Goal: Task Accomplishment & Management: Manage account settings

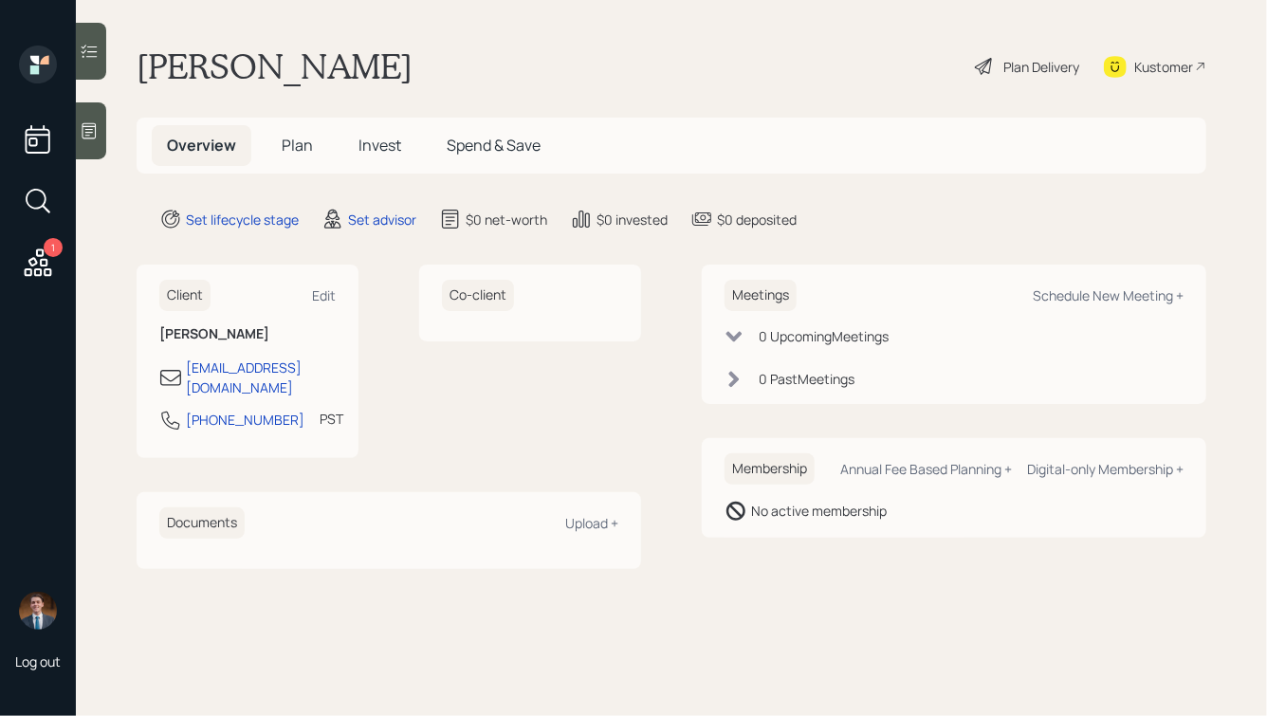
click at [94, 127] on icon at bounding box center [89, 130] width 19 height 19
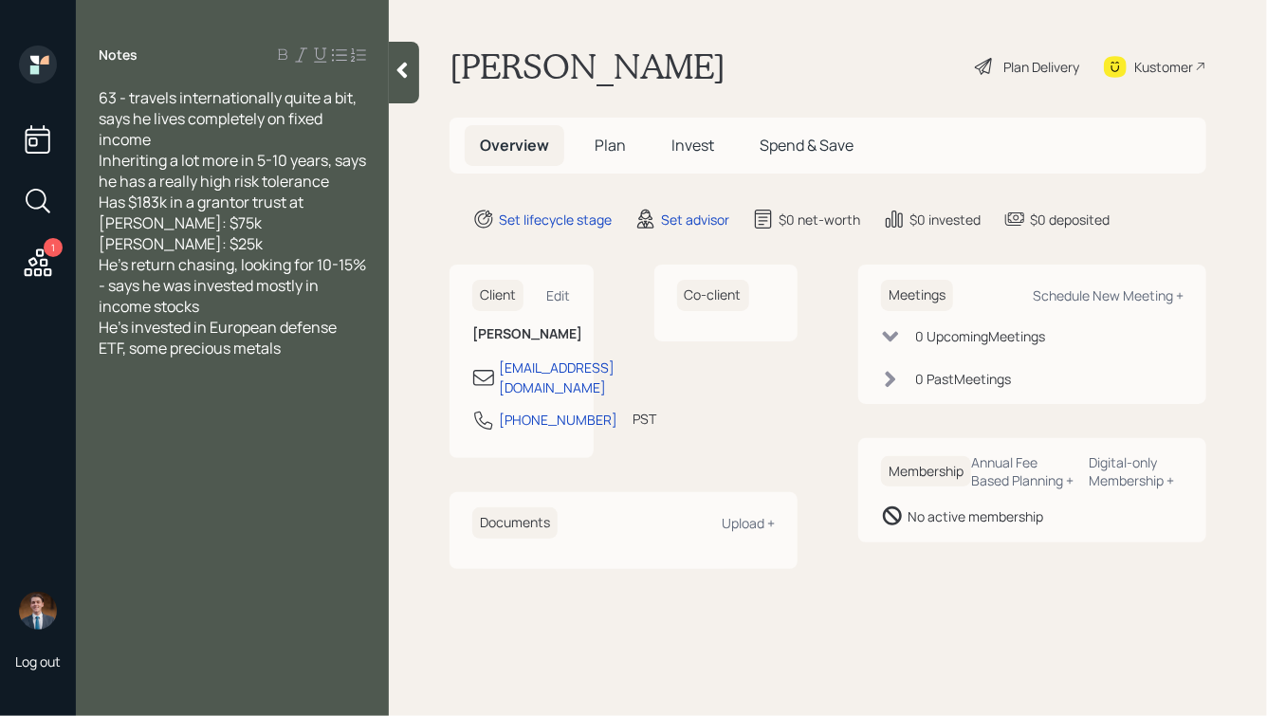
click at [162, 139] on div "63 - travels internationally quite a bit, says he lives completely on fixed inc…" at bounding box center [232, 139] width 267 height 104
drag, startPoint x: 130, startPoint y: 227, endPoint x: 62, endPoint y: 237, distance: 69.1
click at [63, 237] on div "1 Log out Notes 63 - travels internationally quite a bit, says he lives complet…" at bounding box center [633, 358] width 1267 height 716
drag, startPoint x: 244, startPoint y: 226, endPoint x: 373, endPoint y: 225, distance: 128.9
click at [373, 225] on div "63 - travels internationally quite a bit, says he lives completely on fixed inc…" at bounding box center [232, 222] width 313 height 271
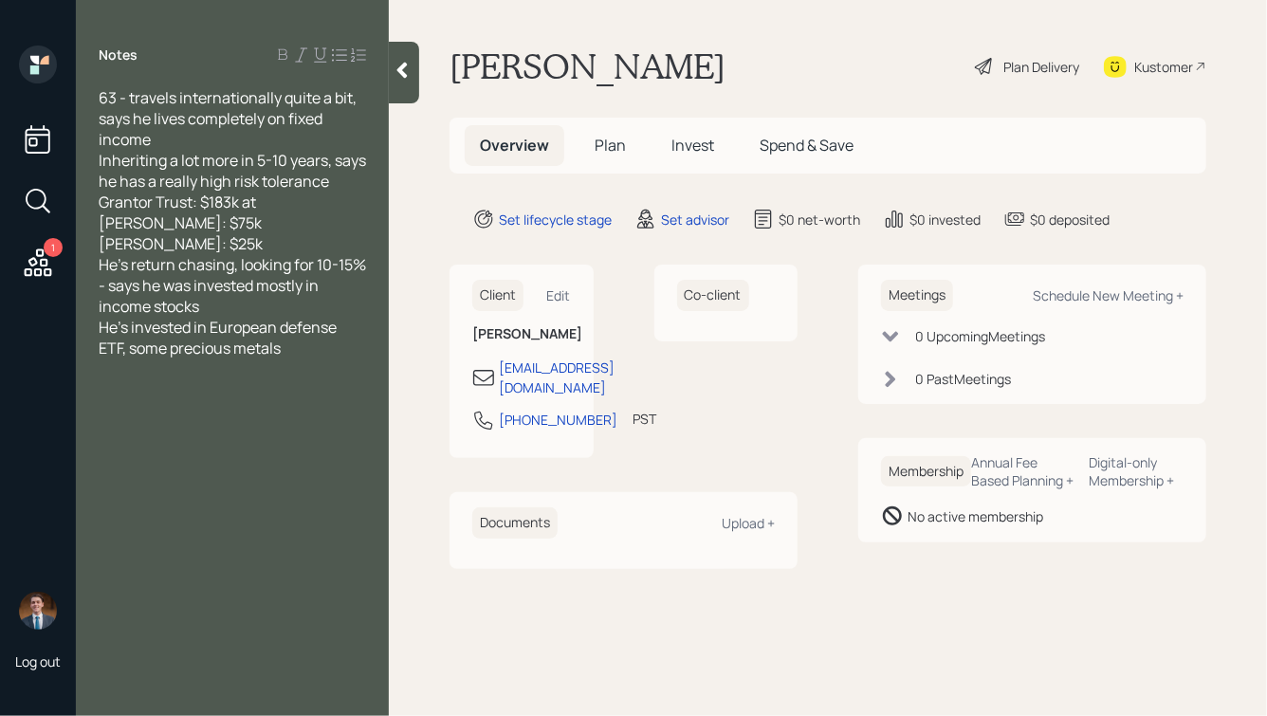
click at [325, 219] on div "Grantor Trust: $183k at [PERSON_NAME]: $75k [PERSON_NAME]: $25k" at bounding box center [232, 223] width 267 height 63
click at [190, 254] on span "Grantor Trust: $183k at [PERSON_NAME]: $75k [PERSON_NAME]: $25k" at bounding box center [181, 223] width 164 height 63
click at [210, 254] on div "Grantor Trust: $183k at [PERSON_NAME]: $75k [PERSON_NAME]: $25k" at bounding box center [232, 223] width 267 height 63
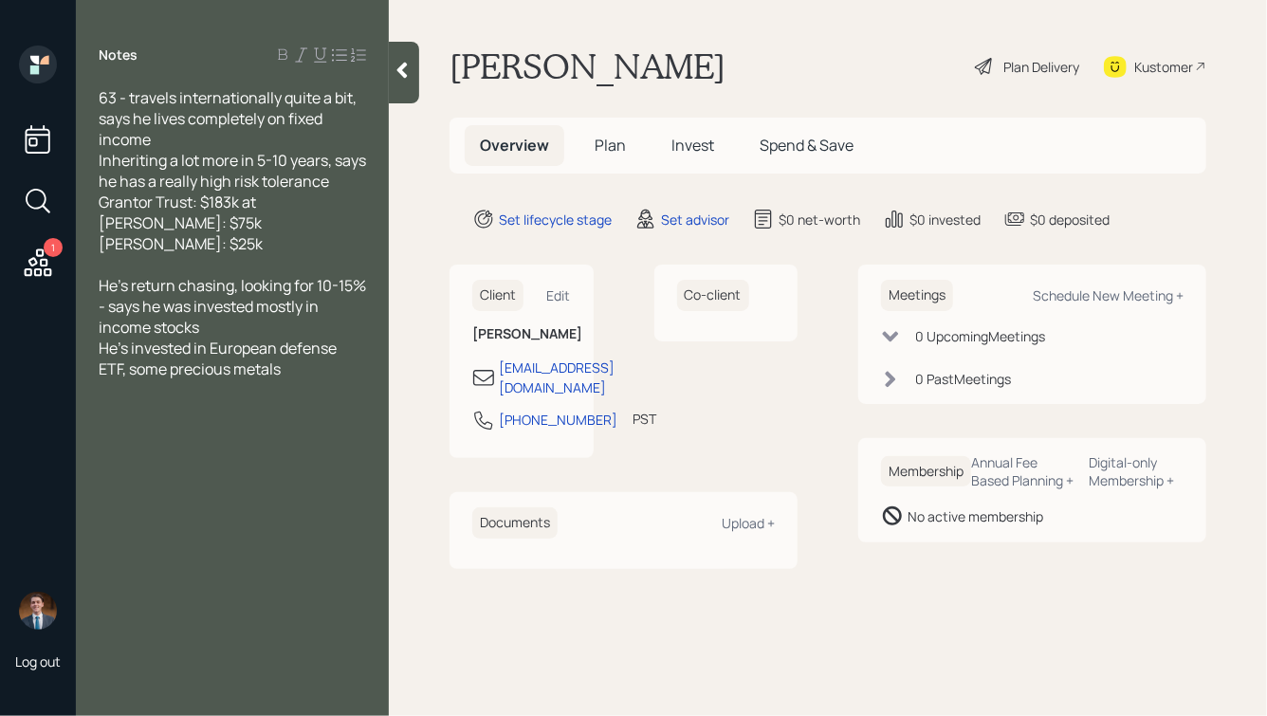
click at [220, 254] on div "Grantor Trust: $183k at [PERSON_NAME]: $75k [PERSON_NAME]: $25k" at bounding box center [232, 223] width 267 height 63
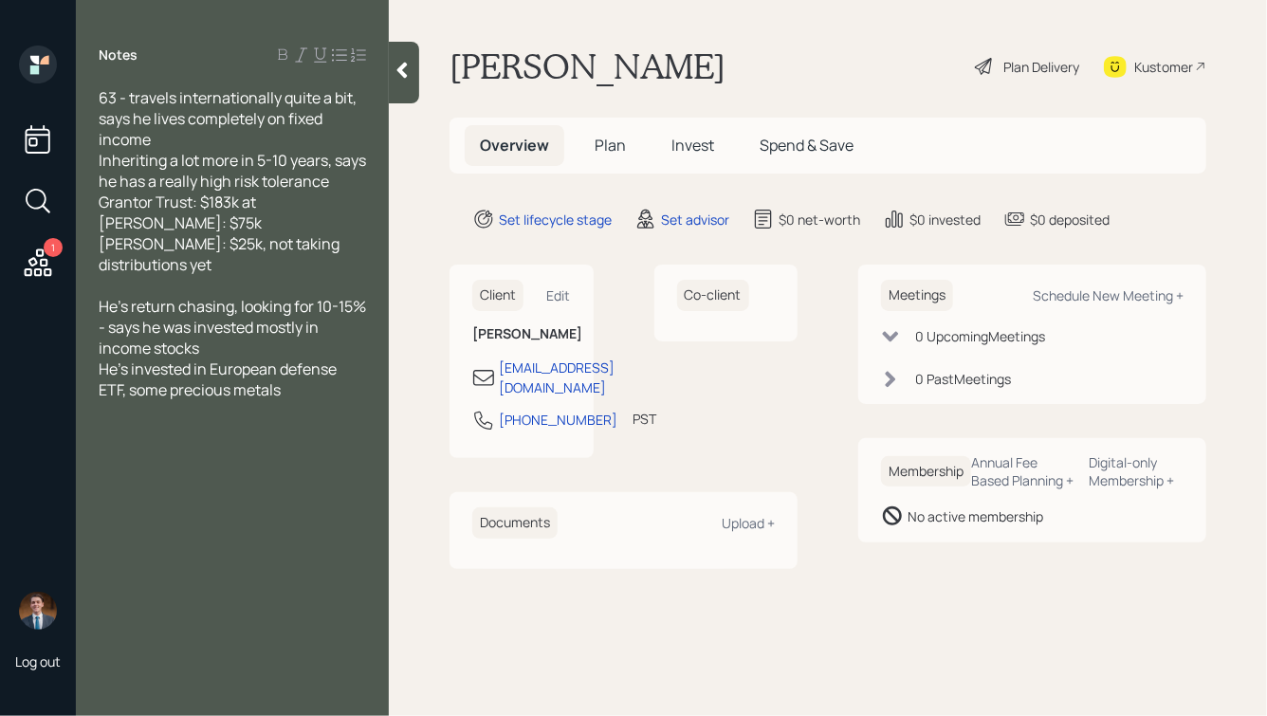
click at [296, 400] on div "He's return chasing, looking for 10-15% - says he was invested mostly in income…" at bounding box center [232, 348] width 267 height 104
click at [189, 159] on div "Inheriting a lot more in 5-10 years, says he has a really high risk tolerance" at bounding box center [232, 171] width 267 height 42
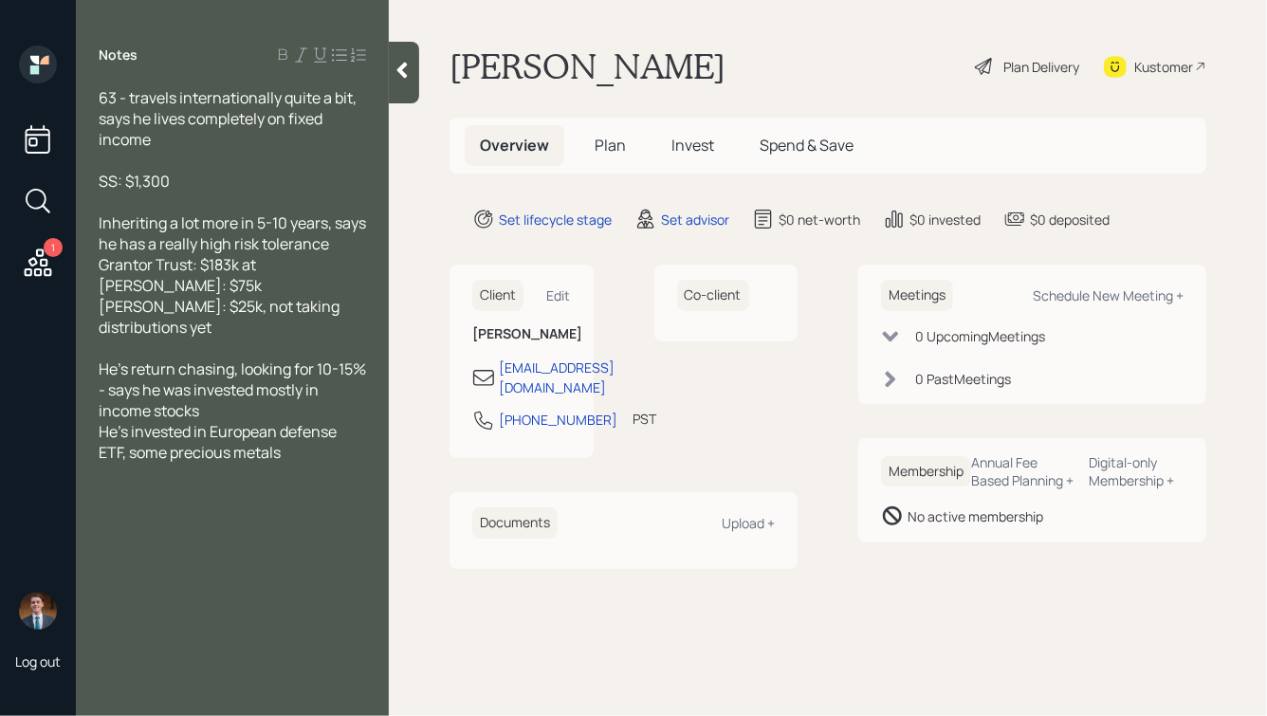
click at [101, 246] on span "Inheriting a lot more in 5-10 years, says he has a really high risk tolerance" at bounding box center [234, 233] width 270 height 42
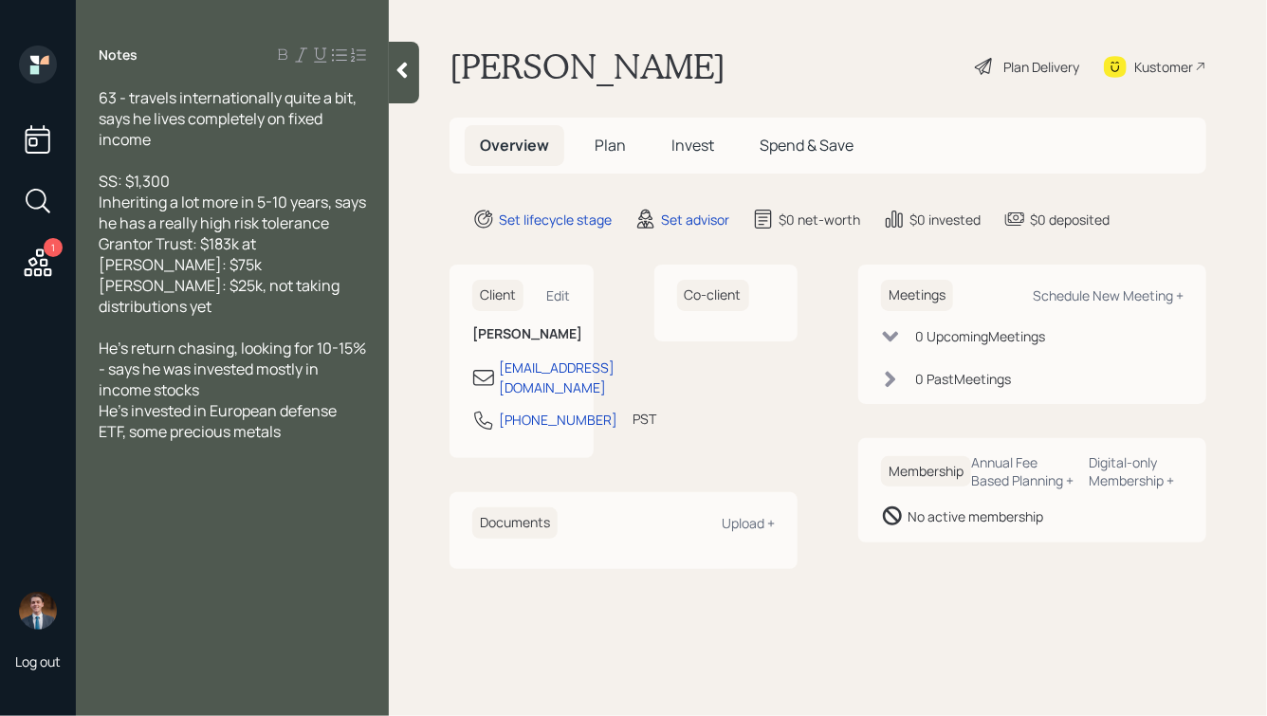
click at [363, 225] on span "Inheriting a lot more in 5-10 years, says he has a really high risk tolerance" at bounding box center [234, 213] width 270 height 42
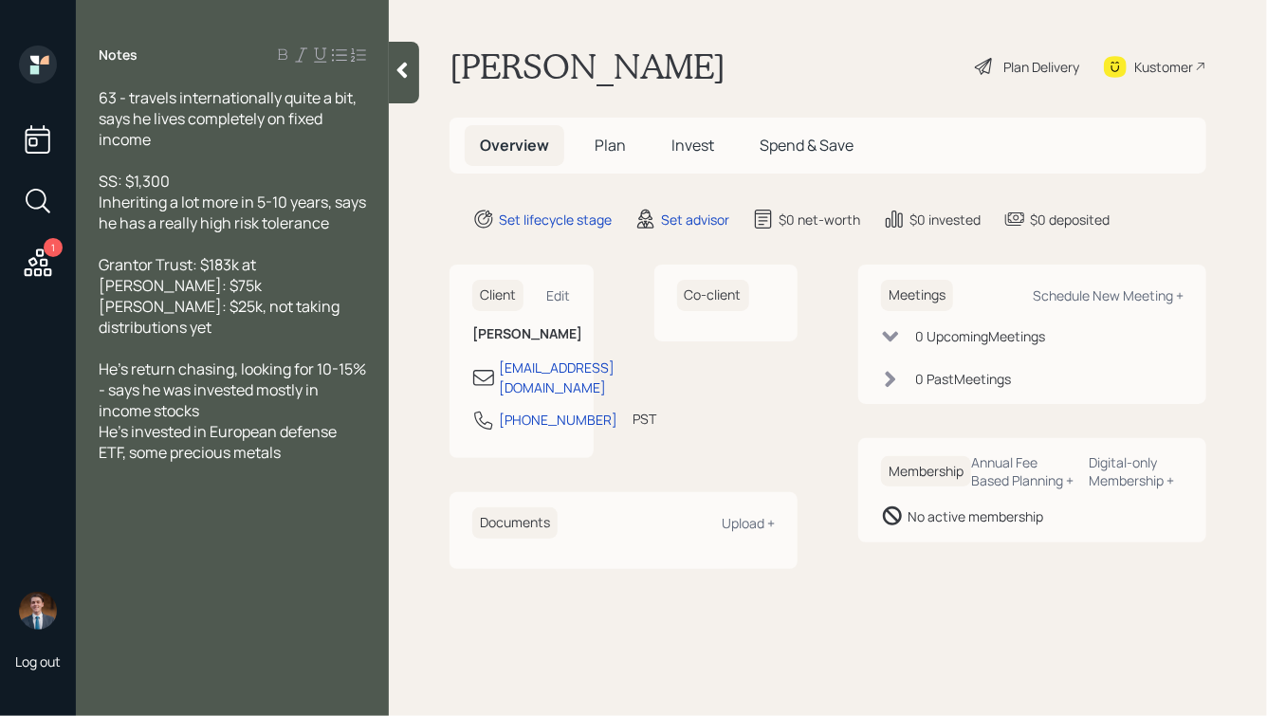
click at [229, 179] on div "SS: $1,300" at bounding box center [232, 181] width 267 height 21
click at [182, 241] on div at bounding box center [232, 243] width 267 height 21
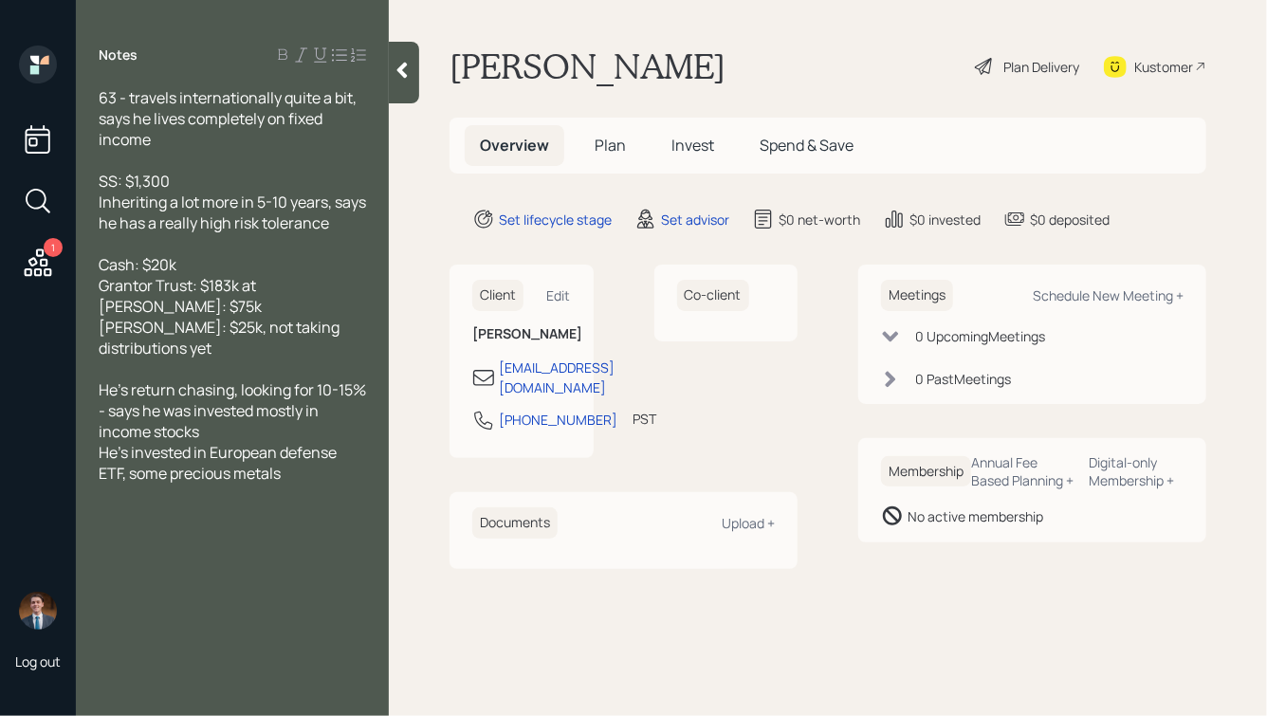
click at [133, 265] on span "Cash: $20k" at bounding box center [138, 264] width 78 height 21
click at [270, 261] on div "Cash @ Vanguard: $20k" at bounding box center [232, 264] width 267 height 21
click at [252, 347] on div "Grantor Trust: $183k at Schwab IRA: $75k Bene IRA: $25k, not taking distributio…" at bounding box center [232, 316] width 267 height 83
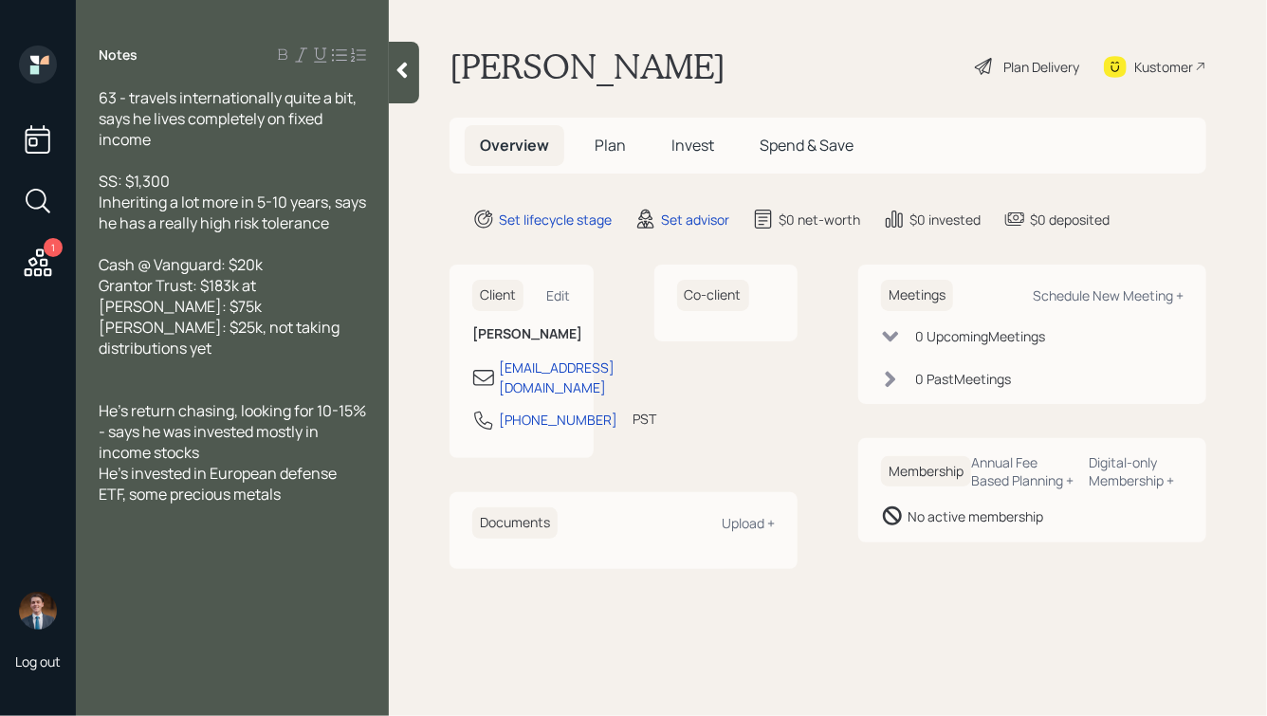
click at [169, 182] on span "SS: $1,300" at bounding box center [134, 181] width 71 height 21
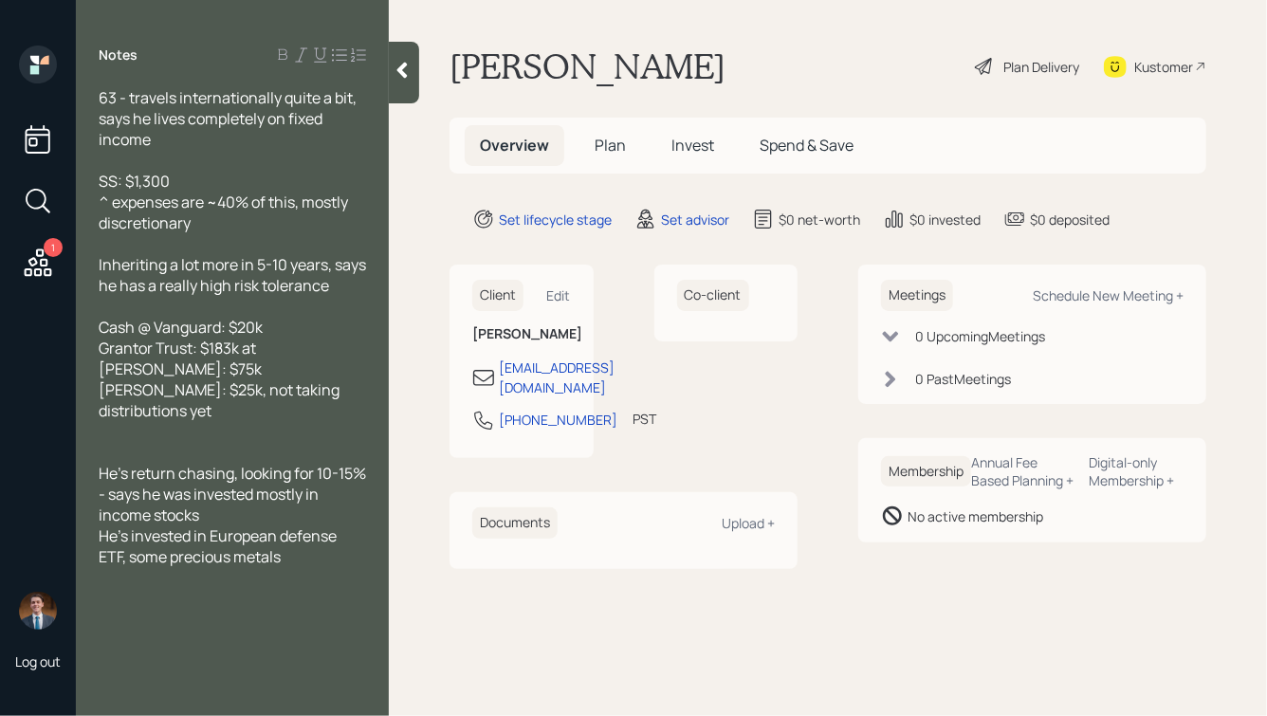
click at [142, 431] on div at bounding box center [232, 431] width 267 height 21
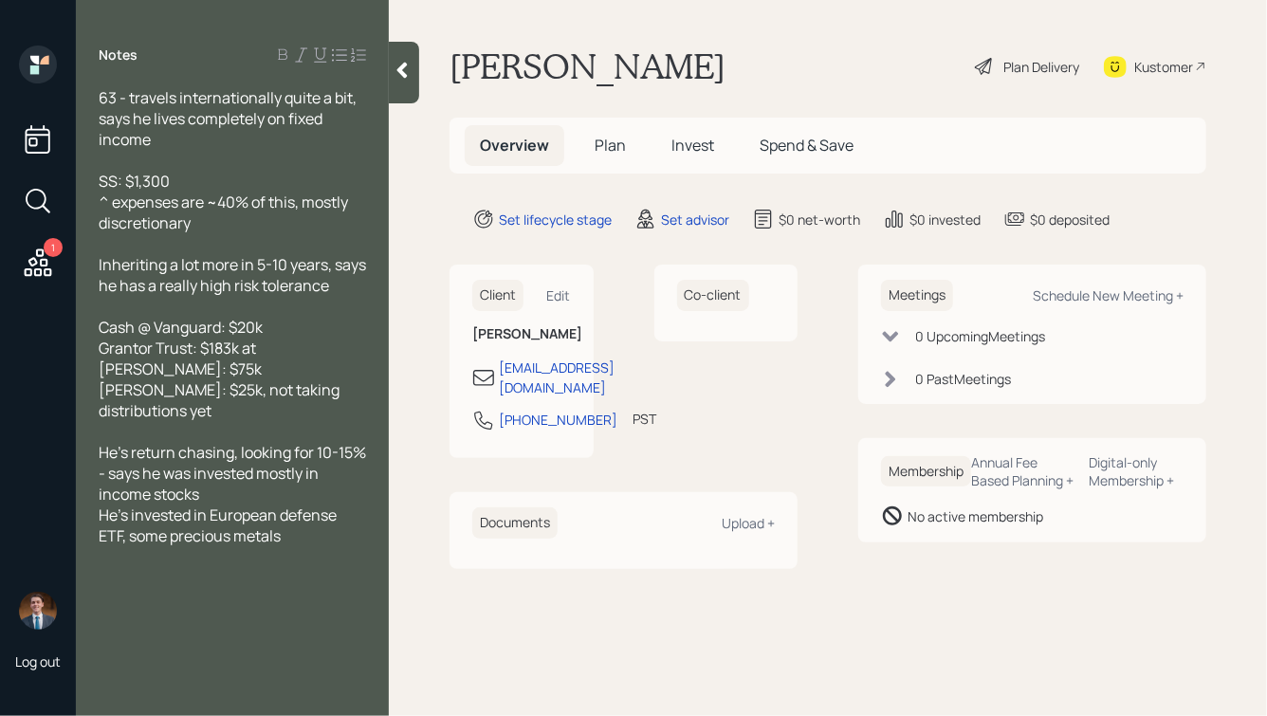
click at [300, 542] on div "He's return chasing, looking for 10-15% - says he was invested mostly in income…" at bounding box center [232, 494] width 267 height 104
click at [406, 64] on icon at bounding box center [402, 71] width 10 height 16
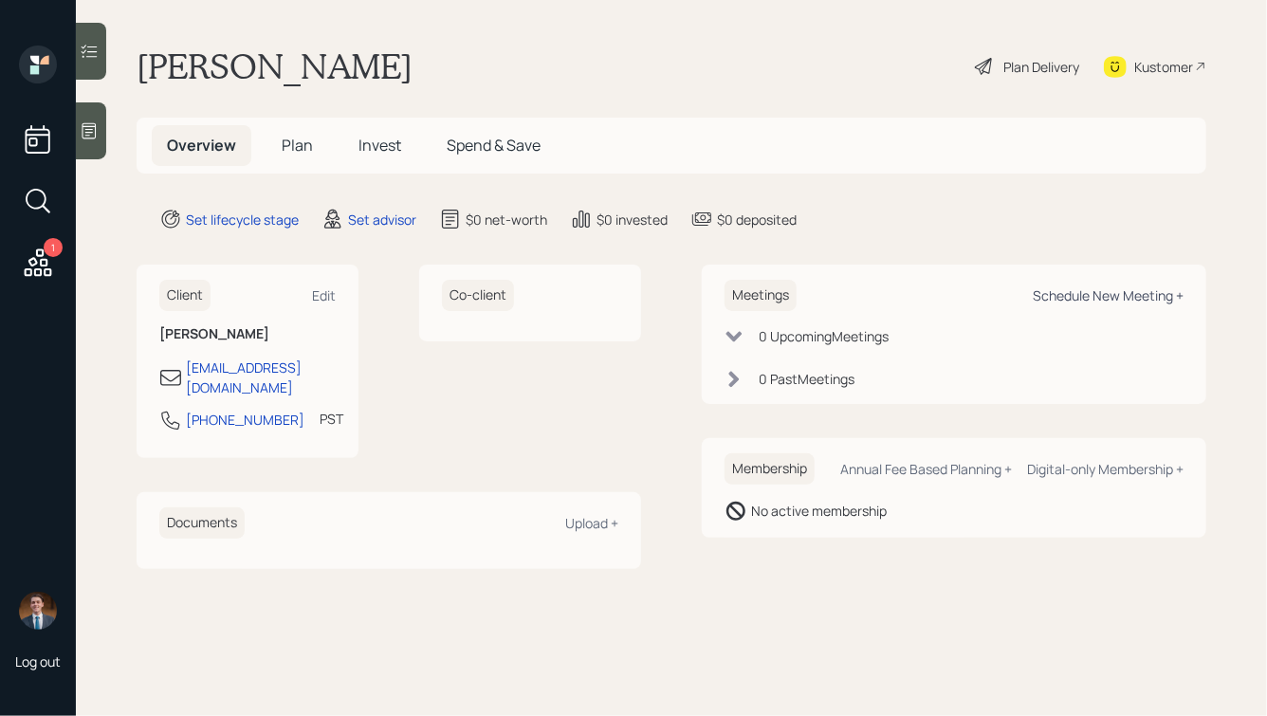
click at [1095, 290] on div "Schedule New Meeting +" at bounding box center [1107, 295] width 151 height 18
select select "round-robin"
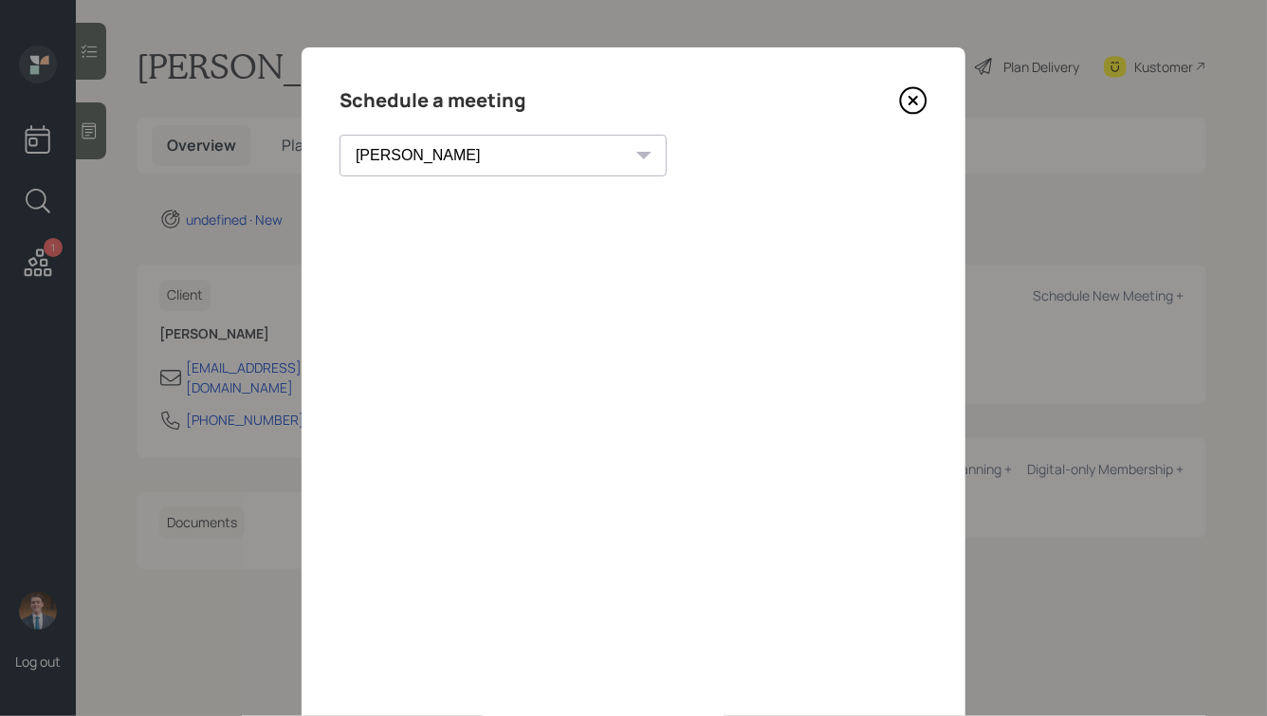
click at [917, 100] on icon at bounding box center [913, 100] width 28 height 28
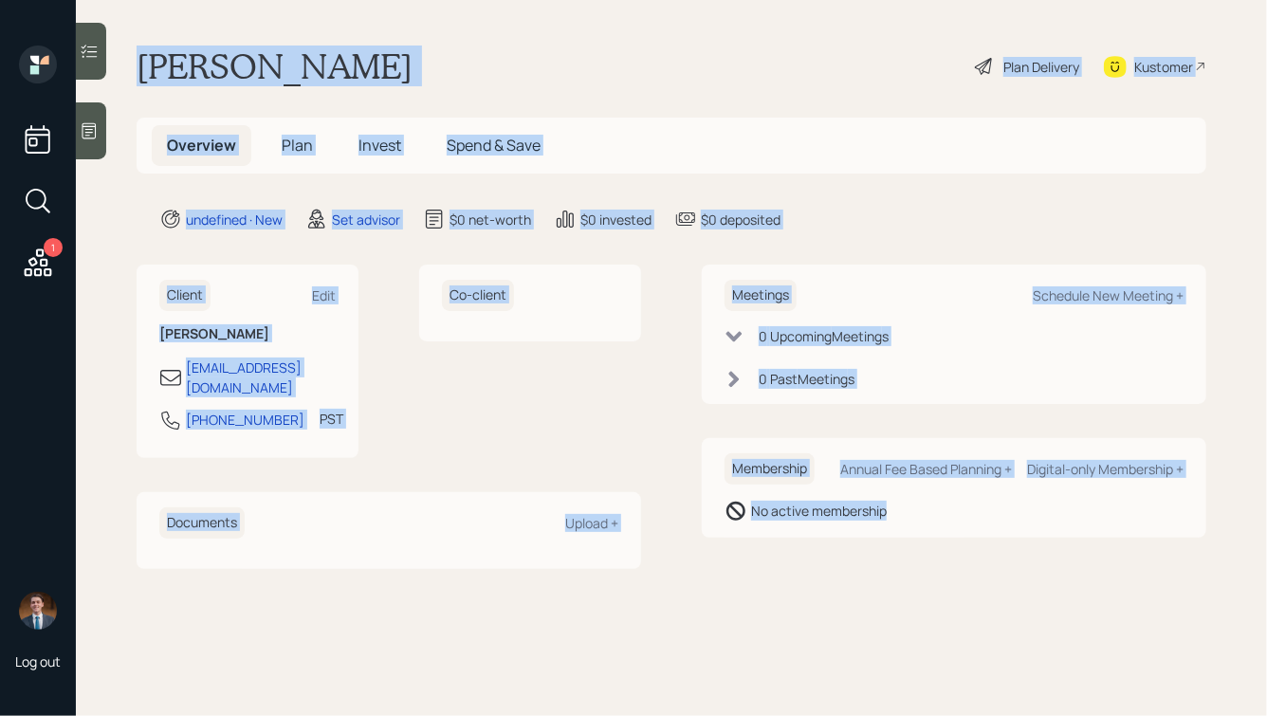
drag, startPoint x: 146, startPoint y: 66, endPoint x: 967, endPoint y: 573, distance: 964.6
click at [967, 573] on main "Dan Lang Plan Delivery Kustomer Overview Plan Invest Spend & Save undefined · N…" at bounding box center [671, 358] width 1191 height 716
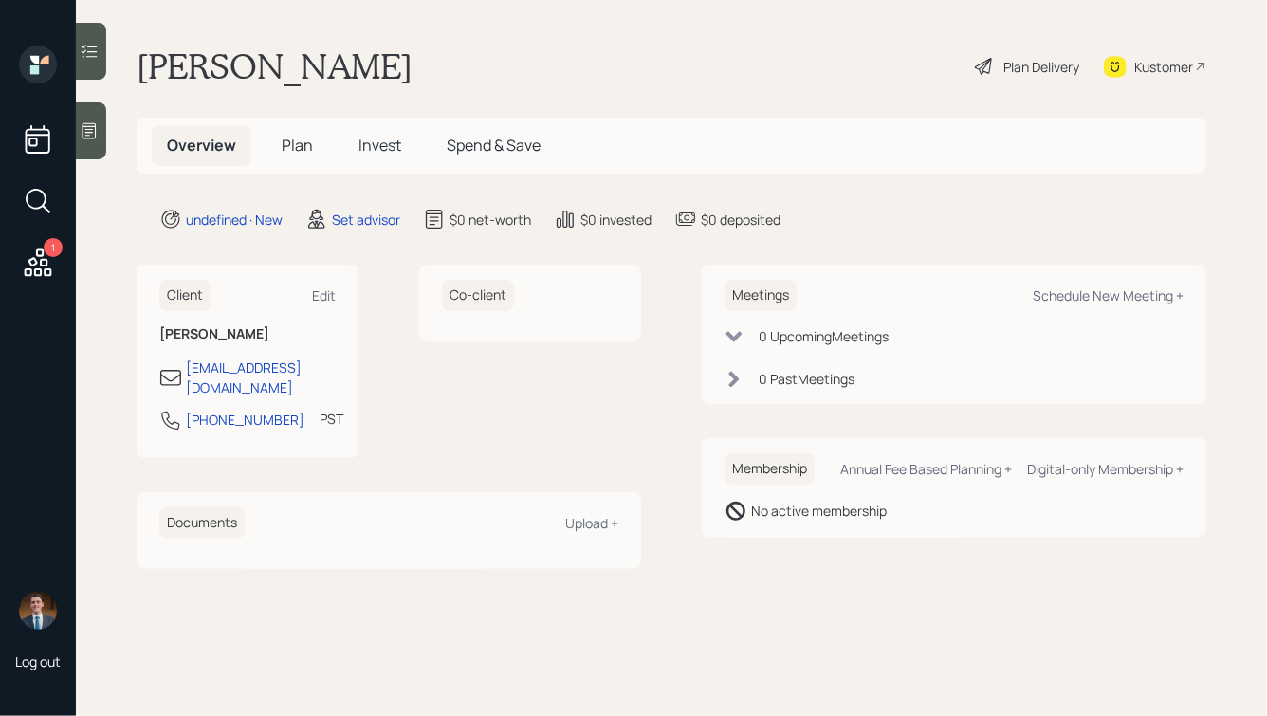
click at [82, 135] on icon at bounding box center [89, 131] width 14 height 16
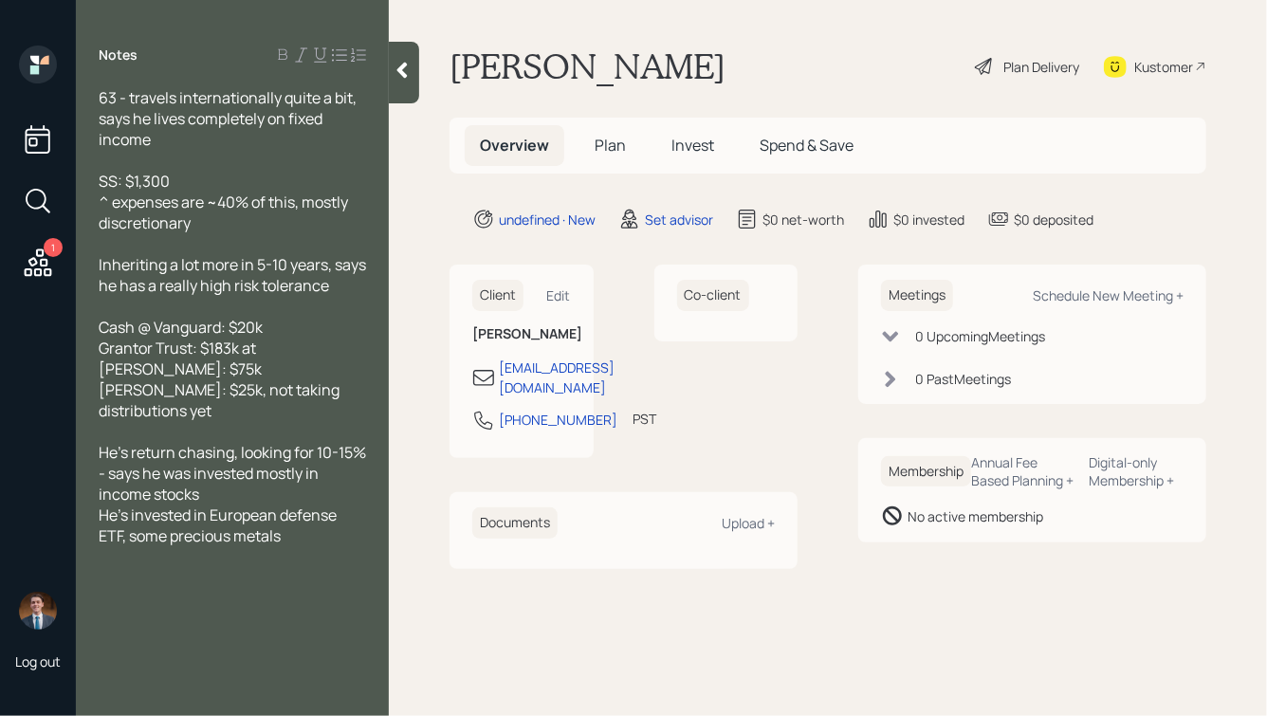
click at [394, 71] on icon at bounding box center [402, 70] width 19 height 19
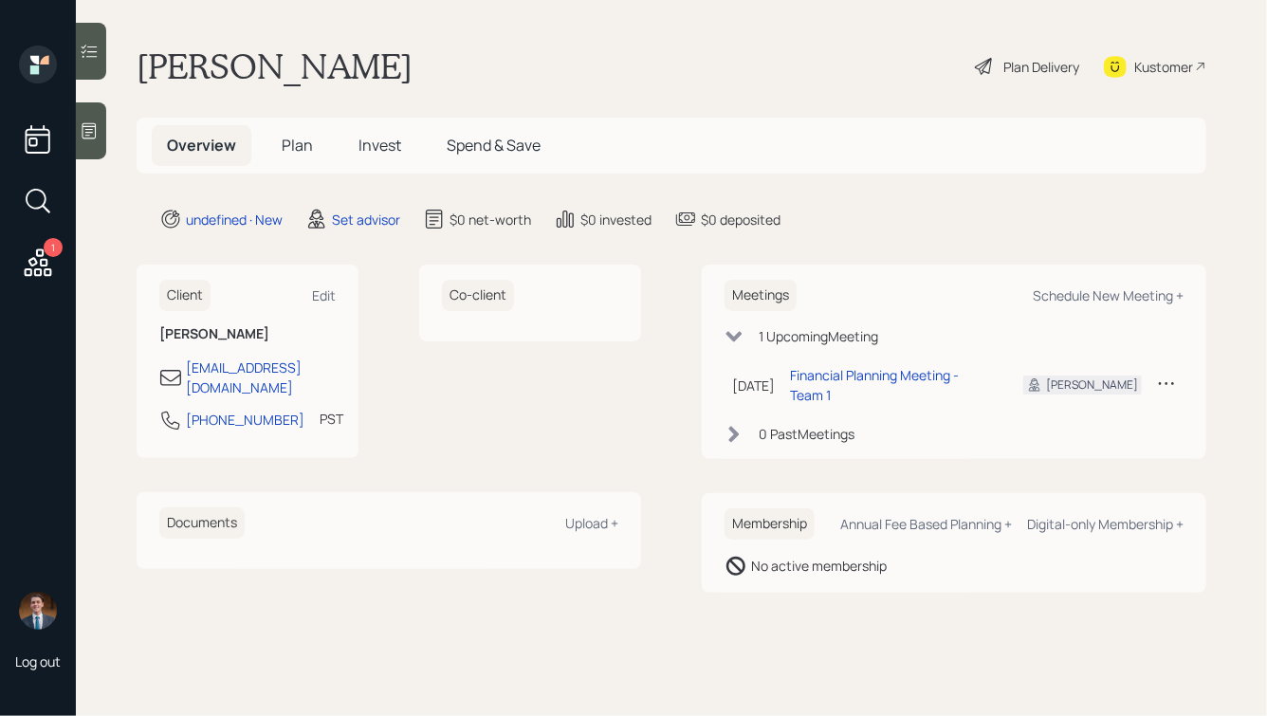
click at [88, 134] on icon at bounding box center [89, 130] width 19 height 19
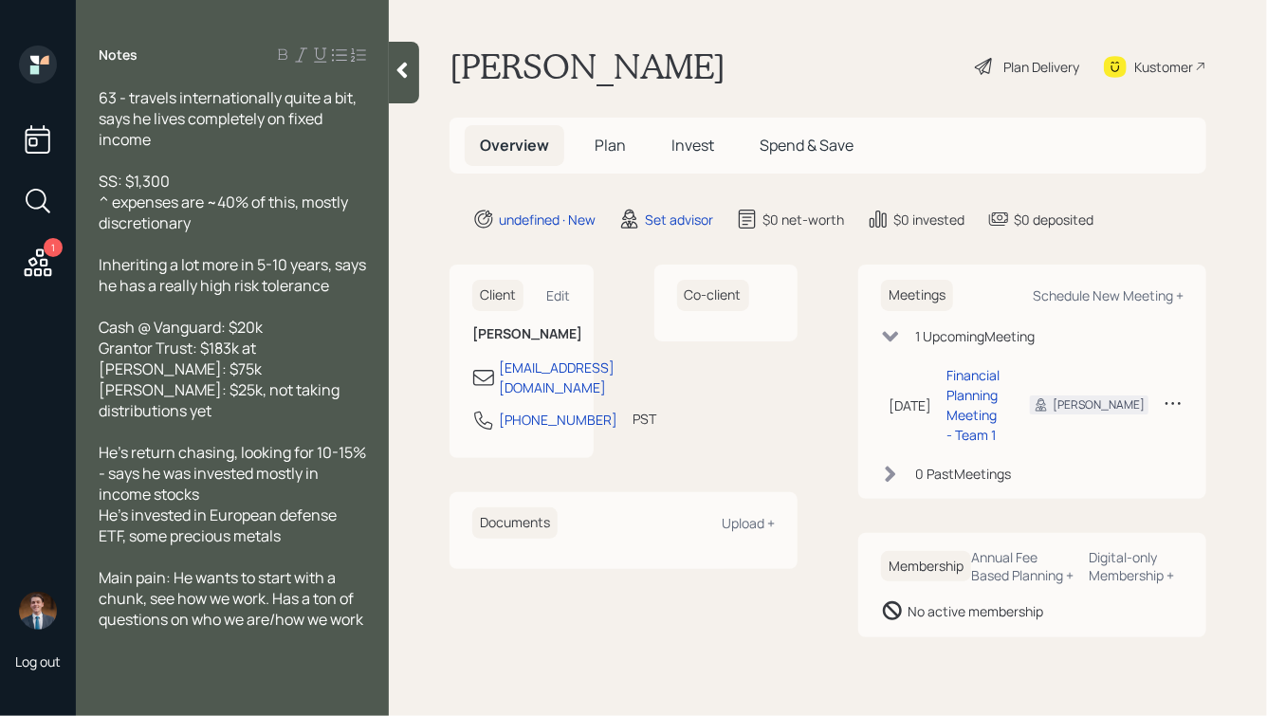
click at [406, 72] on icon at bounding box center [402, 70] width 19 height 19
